Goal: Transaction & Acquisition: Obtain resource

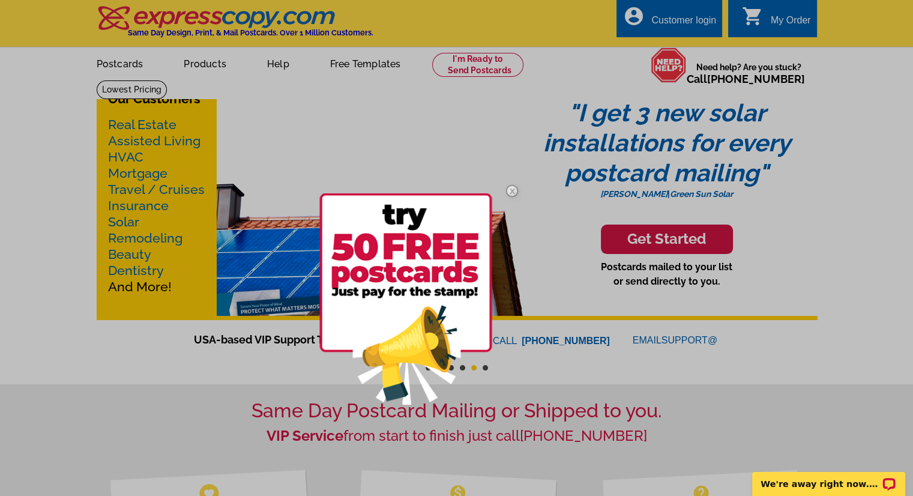
click at [513, 187] on img at bounding box center [512, 190] width 35 height 35
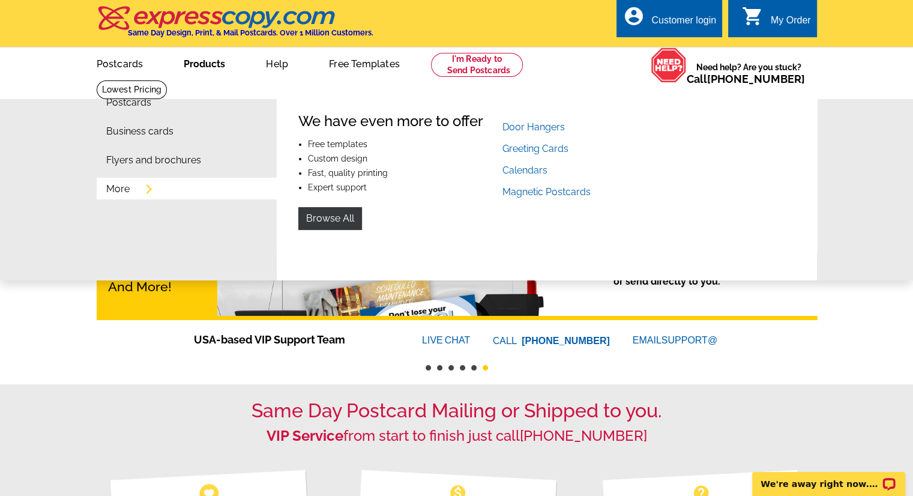
click at [124, 191] on link "More" at bounding box center [117, 189] width 23 height 10
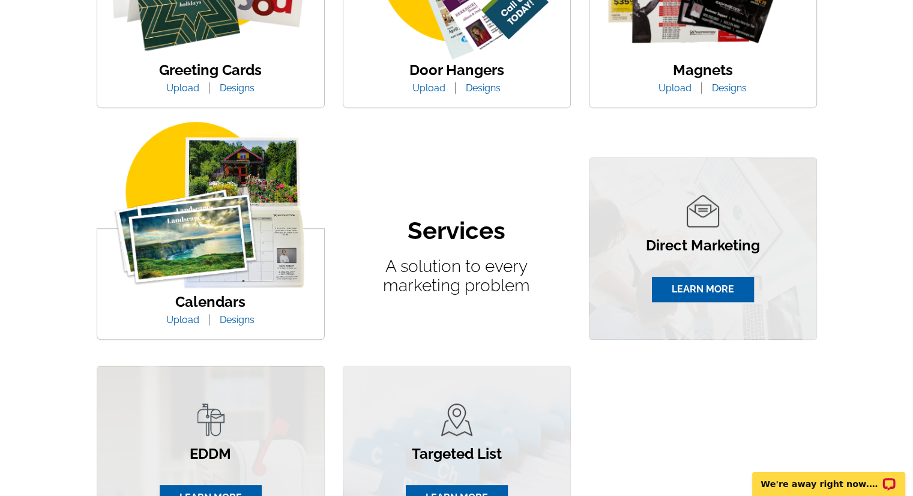
scroll to position [576, 0]
click at [237, 320] on link "Designs" at bounding box center [237, 319] width 53 height 11
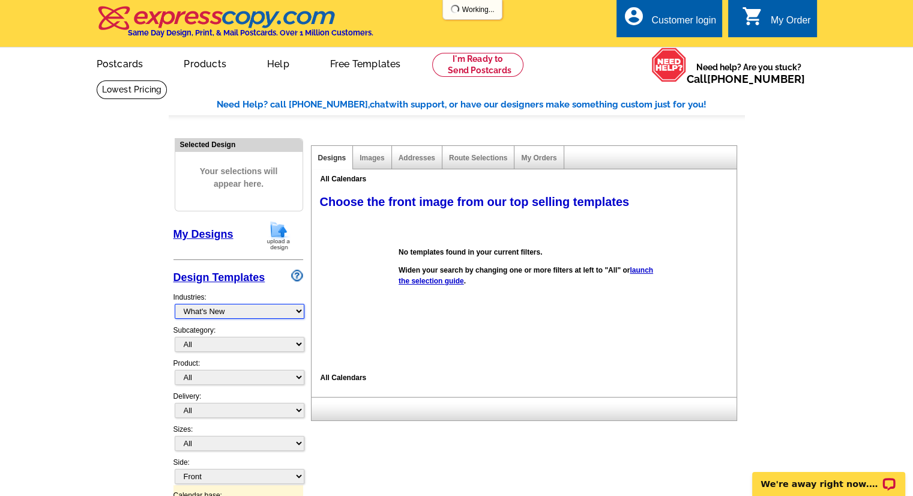
click at [262, 313] on select "What's New Real Estate Mortgage Insurance HVAC Dental Solar EDDM - NEW! Calenda…" at bounding box center [240, 311] width 130 height 15
click at [175, 304] on select "What's New Real Estate Mortgage Insurance HVAC Dental Solar EDDM - NEW! Calenda…" at bounding box center [240, 311] width 130 height 15
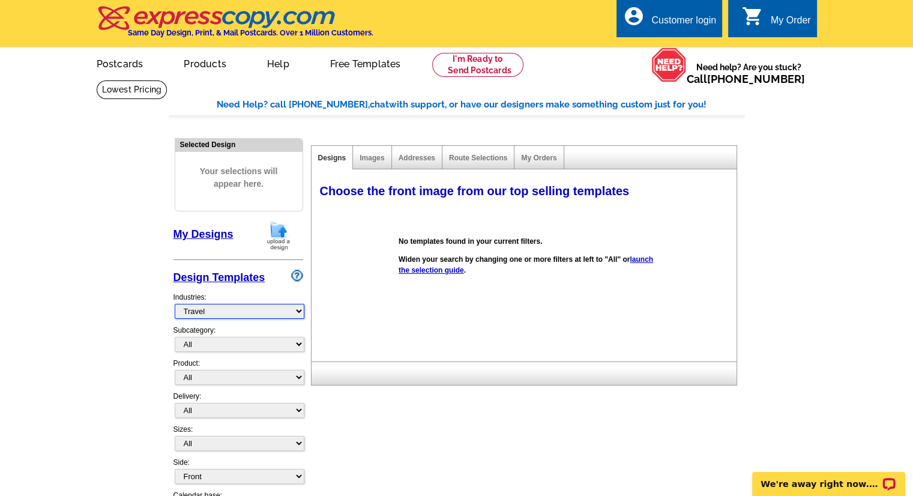
click at [241, 311] on select "What's New Real Estate Mortgage Insurance HVAC Dental Solar EDDM - NEW! Calenda…" at bounding box center [240, 311] width 130 height 15
click at [221, 310] on select "What's New Real Estate Mortgage Insurance HVAC Dental Solar EDDM - NEW! Calenda…" at bounding box center [240, 311] width 130 height 15
select select "785"
click at [175, 304] on select "What's New Real Estate Mortgage Insurance HVAC Dental Solar EDDM - NEW! Calenda…" at bounding box center [240, 311] width 130 height 15
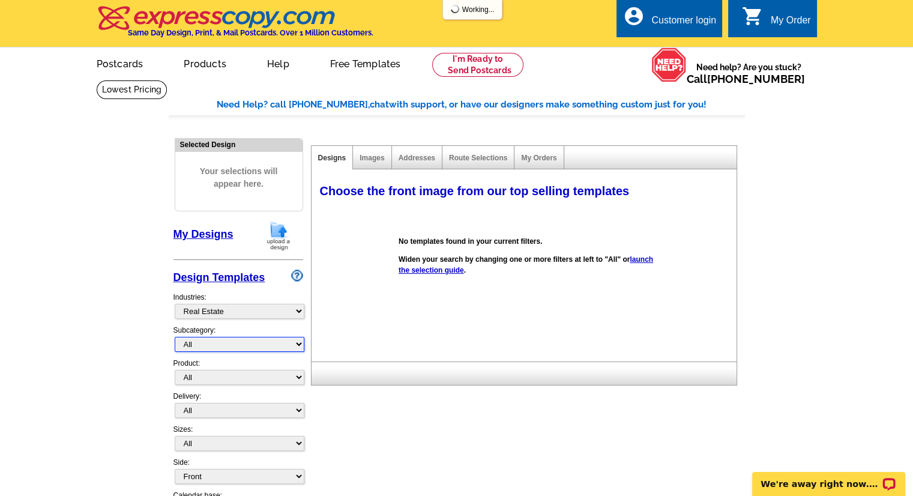
click at [213, 341] on select "All RE/MAX® Referrals Keller Williams® Berkshire Hathaway Home Services Century…" at bounding box center [240, 344] width 130 height 15
click at [381, 149] on div "Images" at bounding box center [372, 157] width 38 height 23
click at [370, 164] on div "Images" at bounding box center [372, 157] width 38 height 23
click at [375, 158] on link "Images" at bounding box center [372, 158] width 25 height 8
click at [232, 339] on select "All RE/MAX® Referrals Keller Williams® Berkshire Hathaway Home Services Century…" at bounding box center [240, 344] width 130 height 15
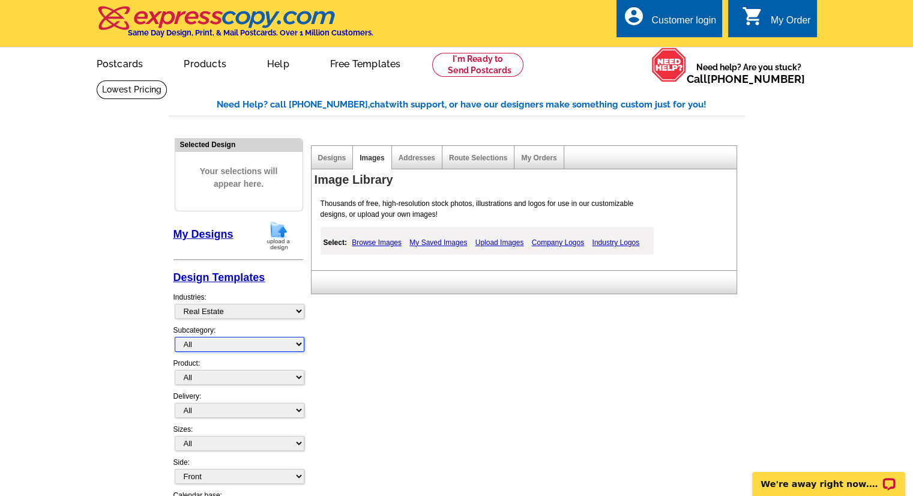
select select "793"
click at [175, 337] on select "All RE/MAX® Referrals Keller Williams® Berkshire Hathaway Home Services Century…" at bounding box center [240, 344] width 130 height 15
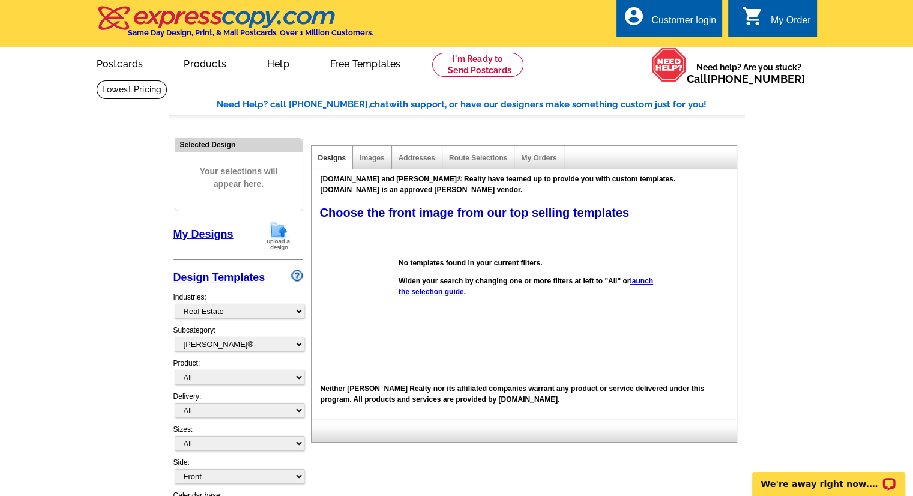
click at [364, 164] on div "Images" at bounding box center [372, 157] width 38 height 23
click at [366, 159] on link "Images" at bounding box center [372, 158] width 25 height 8
click at [259, 371] on select "All Postcards Letters and flyers Business Cards Door Hangers Greeting Cards" at bounding box center [240, 377] width 130 height 15
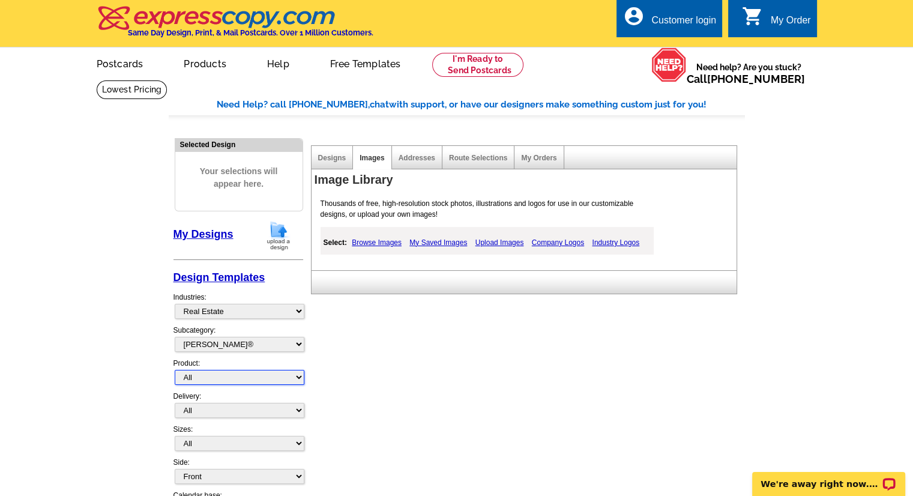
select select "4"
click at [175, 370] on select "All Postcards Letters and flyers Business Cards Door Hangers Greeting Cards" at bounding box center [240, 377] width 130 height 15
select select "10"
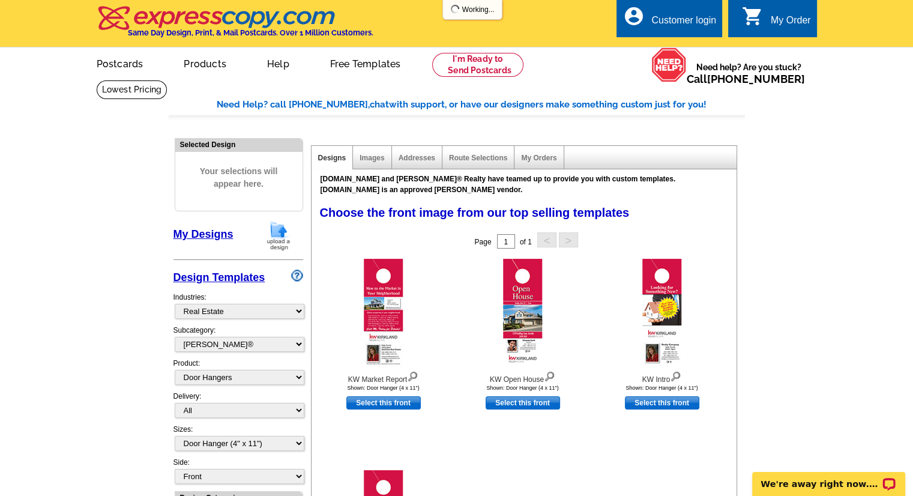
click at [241, 386] on div "Product: All Postcards Letters and flyers Business Cards Door Hangers Greeting …" at bounding box center [238, 374] width 130 height 33
click at [243, 384] on div "Product: All Postcards Letters and flyers Business Cards Door Hangers Greeting …" at bounding box center [238, 374] width 130 height 33
click at [255, 373] on select "All Postcards Letters and flyers Business Cards Door Hangers Greeting Cards" at bounding box center [240, 377] width 130 height 15
select select "2"
click at [175, 370] on select "All Postcards Letters and flyers Business Cards Door Hangers Greeting Cards" at bounding box center [240, 377] width 130 height 15
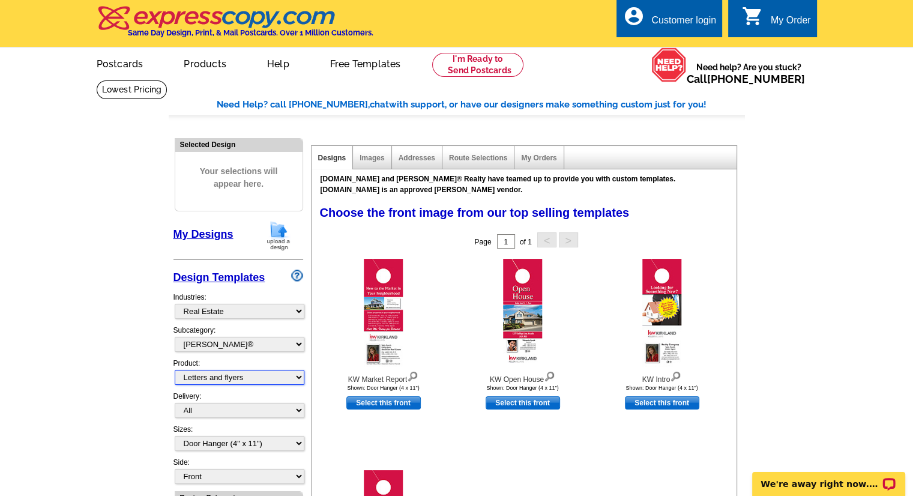
select select
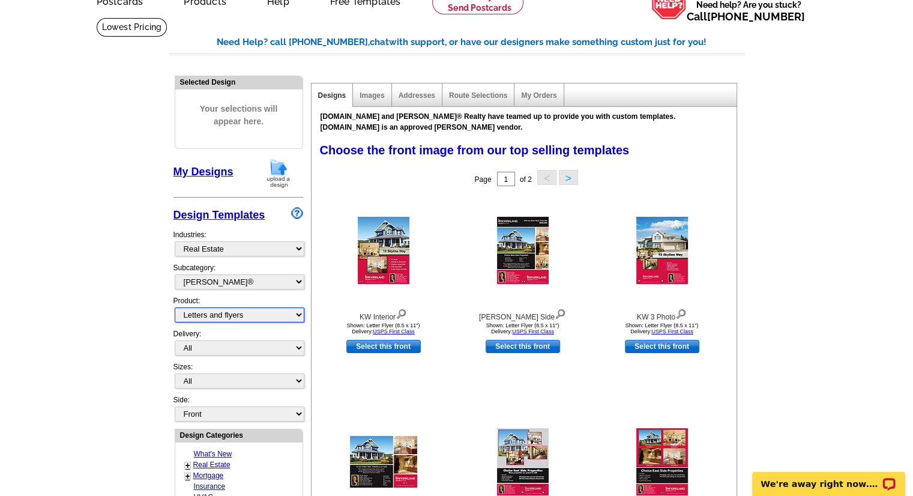
scroll to position [64, 0]
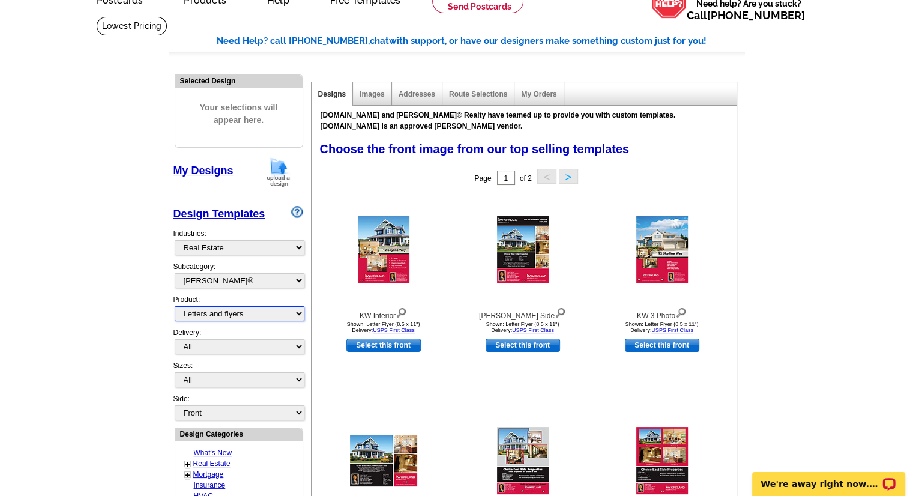
click at [216, 307] on select "All Postcards Letters and flyers Business Cards Door Hangers Greeting Cards" at bounding box center [240, 313] width 130 height 15
select select "5"
click at [175, 306] on select "All Postcards Letters and flyers Business Cards Door Hangers Greeting Cards" at bounding box center [240, 313] width 130 height 15
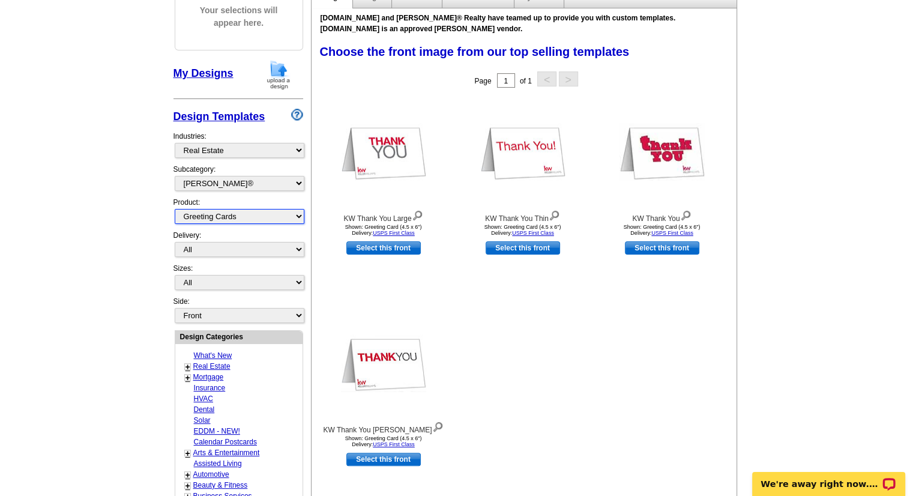
scroll to position [151, 0]
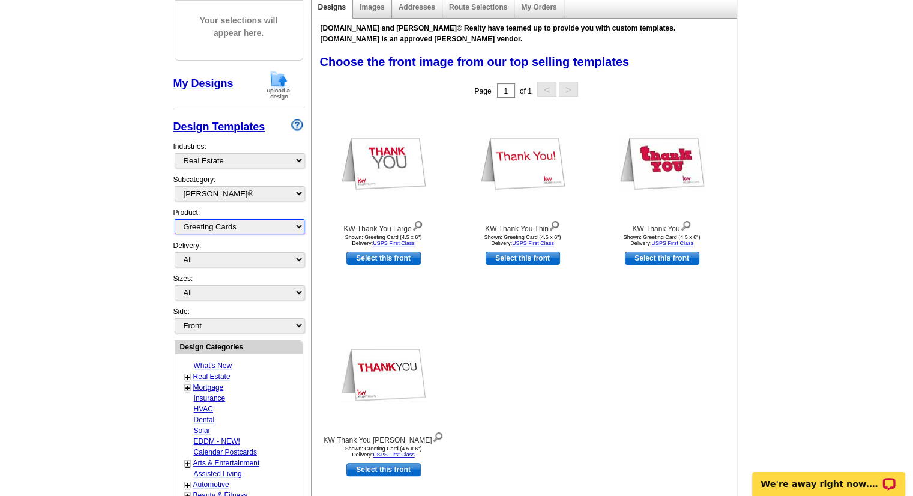
click at [226, 226] on select "All Postcards Letters and flyers Business Cards Door Hangers Greeting Cards" at bounding box center [240, 226] width 130 height 15
select select
click at [175, 219] on select "All Postcards Letters and flyers Business Cards Door Hangers Greeting Cards" at bounding box center [240, 226] width 130 height 15
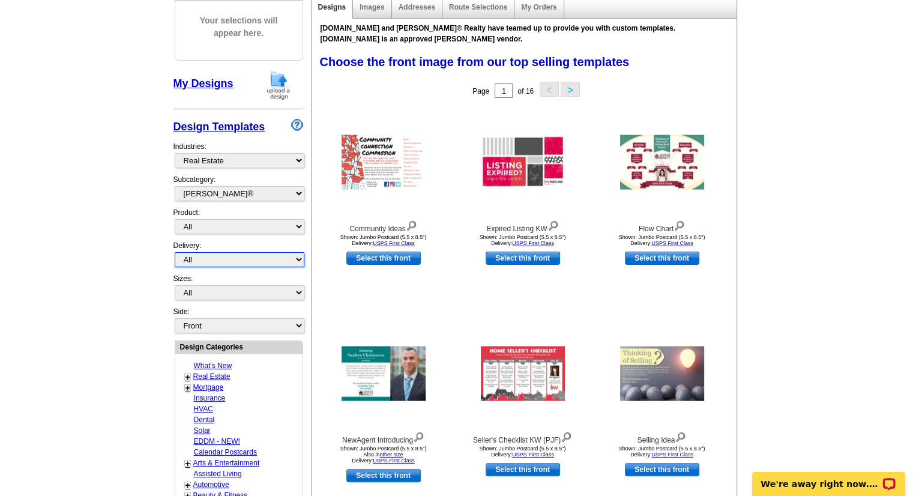
click at [205, 258] on select "All First Class Mail Shipped to Me EDDM Save 66% on Postage" at bounding box center [240, 259] width 130 height 15
click at [206, 252] on select "All First Class Mail Shipped to Me EDDM Save 66% on Postage" at bounding box center [240, 259] width 130 height 15
click at [132, 291] on main "Need Help? call 800-260-5887, chat with support, or have our designers make som…" at bounding box center [456, 375] width 913 height 893
click at [219, 249] on div "Delivery: All First Class Mail Shipped to Me EDDM Save 66% on Postage" at bounding box center [238, 256] width 130 height 33
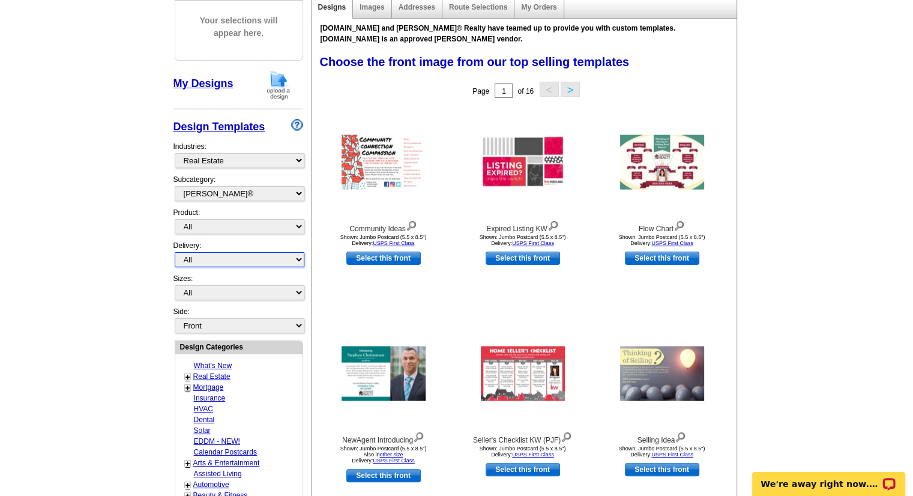
click at [212, 253] on select "All First Class Mail Shipped to Me EDDM Save 66% on Postage" at bounding box center [240, 259] width 130 height 15
select select "4"
click at [175, 252] on select "All First Class Mail Shipped to Me EDDM Save 66% on Postage" at bounding box center [240, 259] width 130 height 15
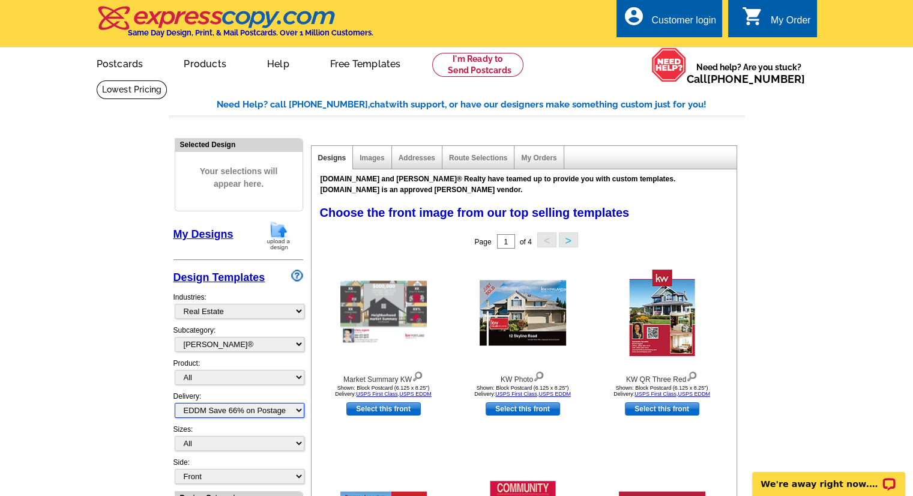
scroll to position [0, 0]
click at [367, 161] on link "Images" at bounding box center [372, 158] width 25 height 8
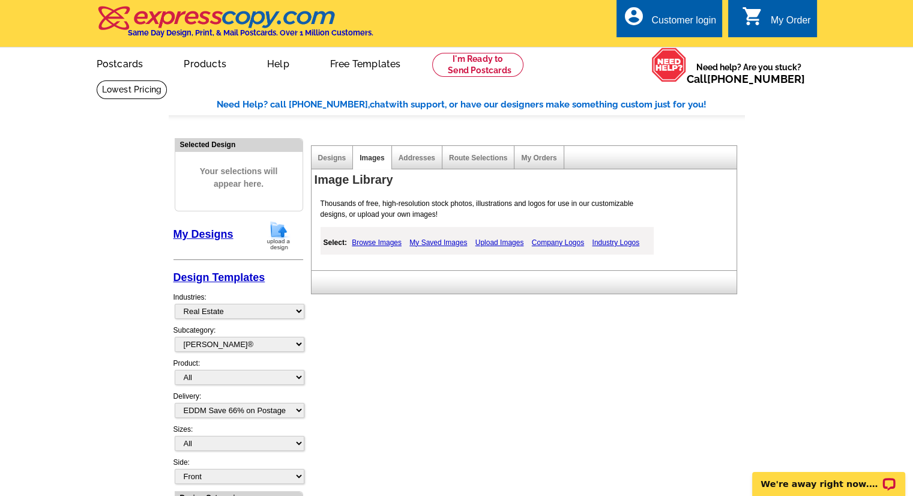
click at [423, 154] on link "Addresses" at bounding box center [417, 158] width 37 height 8
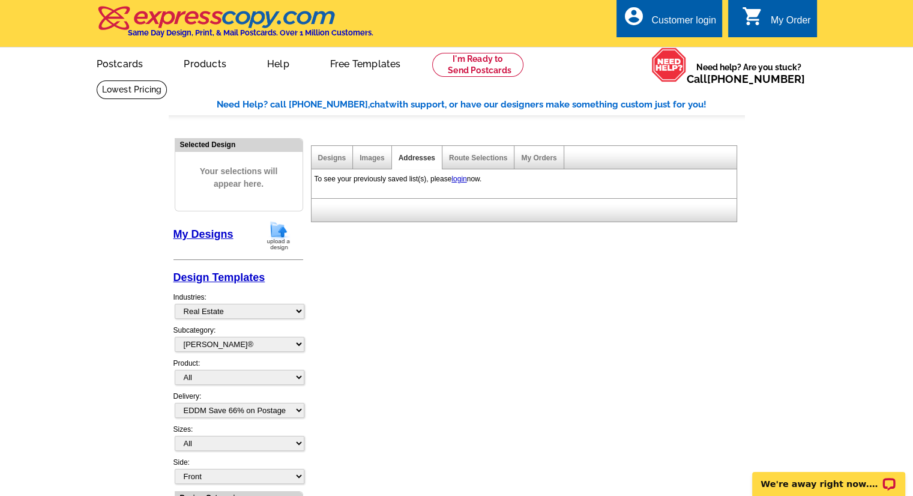
click at [483, 165] on div "Route Selections" at bounding box center [478, 157] width 72 height 23
click at [483, 164] on div "Route Selections" at bounding box center [478, 157] width 72 height 23
click at [477, 163] on div "Route Selections" at bounding box center [478, 157] width 72 height 23
click at [468, 158] on link "Route Selections" at bounding box center [478, 158] width 58 height 8
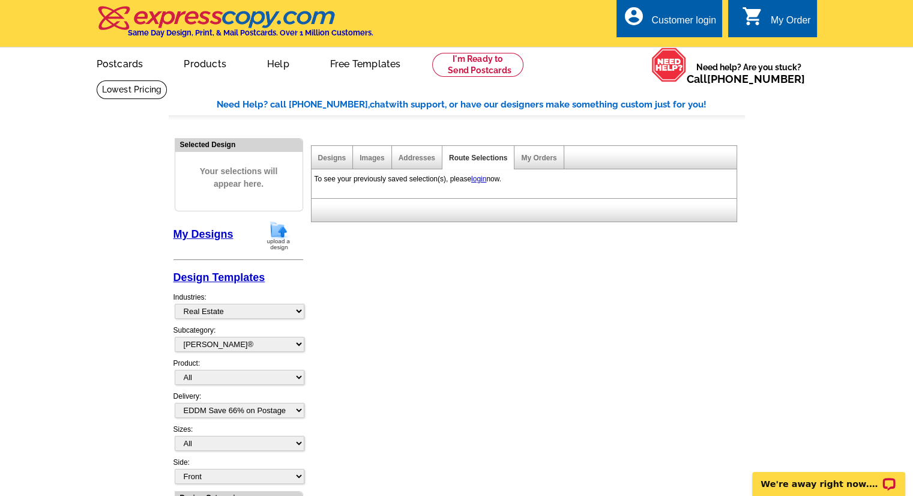
click at [558, 157] on div "My Orders" at bounding box center [538, 157] width 49 height 23
click at [549, 157] on link "My Orders" at bounding box center [538, 158] width 35 height 8
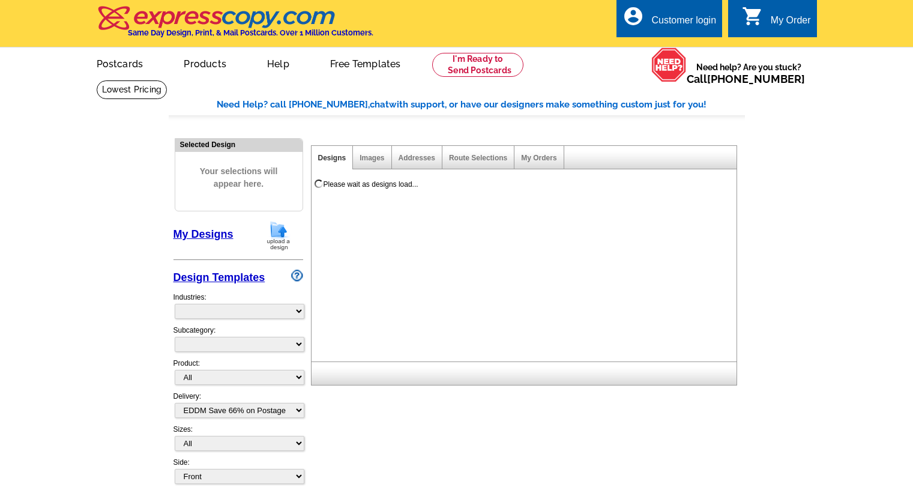
select select
select select "4"
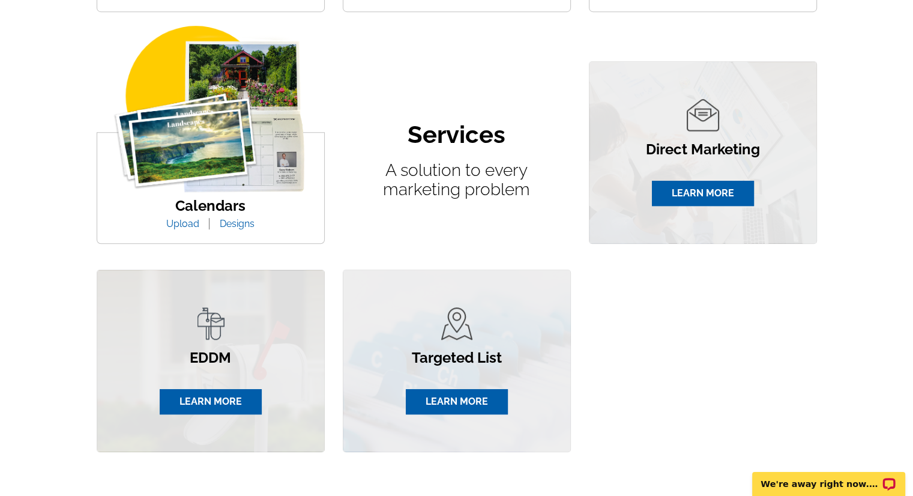
scroll to position [672, 0]
click at [217, 157] on img at bounding box center [211, 109] width 216 height 167
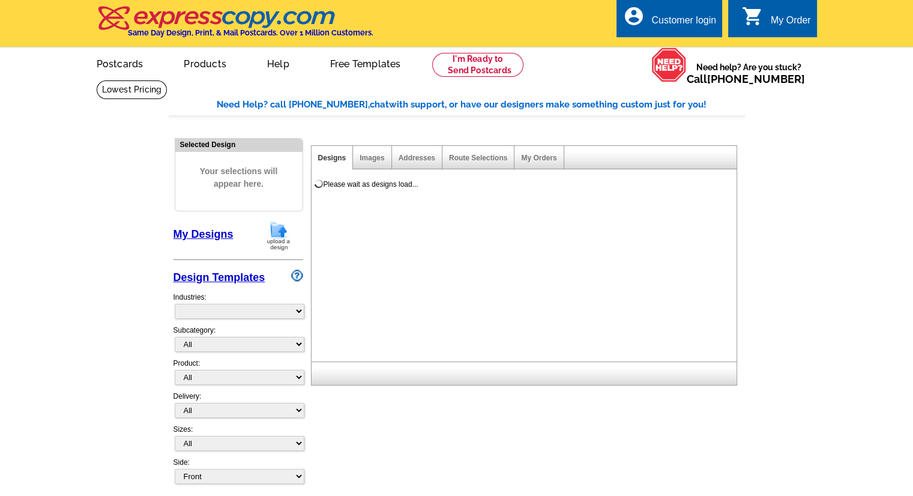
select select "831"
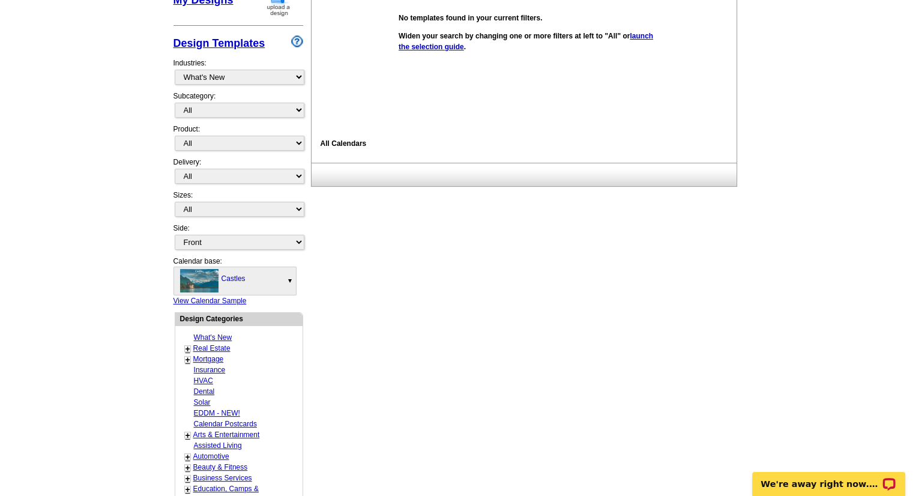
click at [217, 267] on link "Castles" at bounding box center [235, 281] width 122 height 28
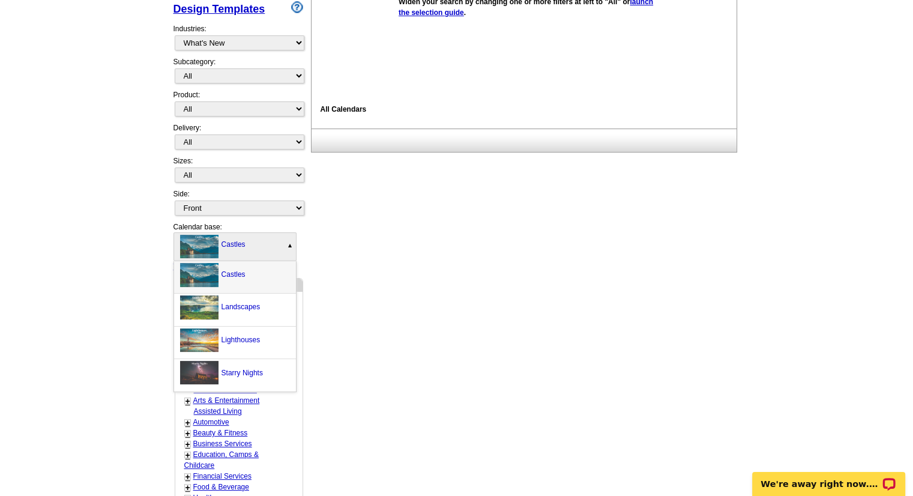
scroll to position [269, 0]
click at [214, 308] on img at bounding box center [199, 307] width 38 height 24
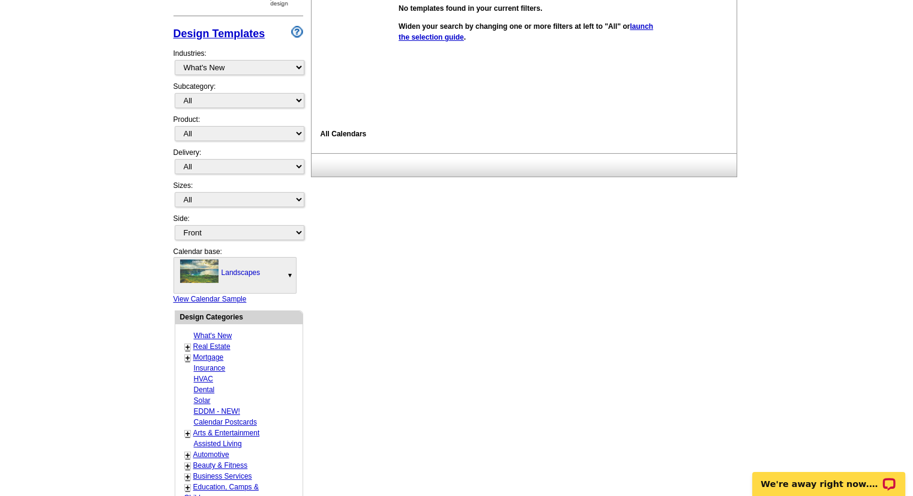
scroll to position [240, 0]
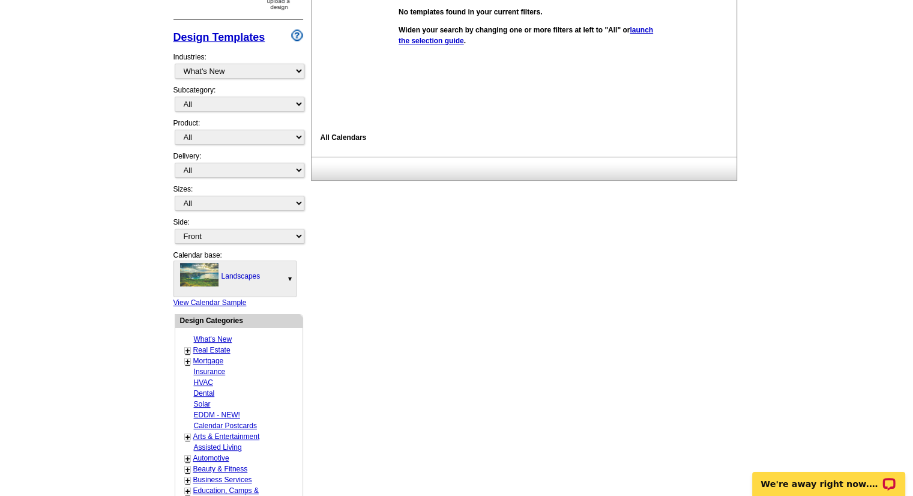
click at [234, 300] on link "View Calendar Sample" at bounding box center [209, 302] width 73 height 8
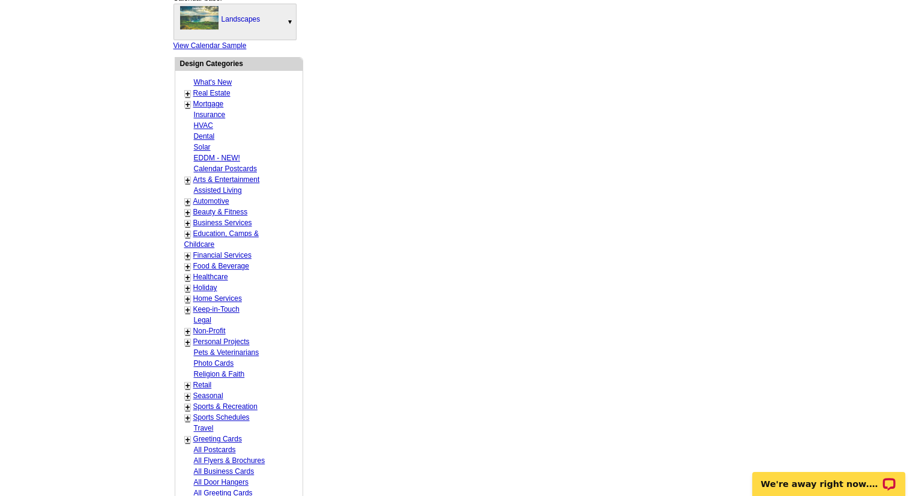
scroll to position [498, 0]
